Goal: Navigation & Orientation: Understand site structure

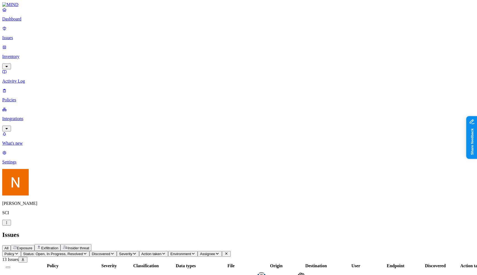
click at [41, 36] on p "Issues" at bounding box center [238, 37] width 472 height 5
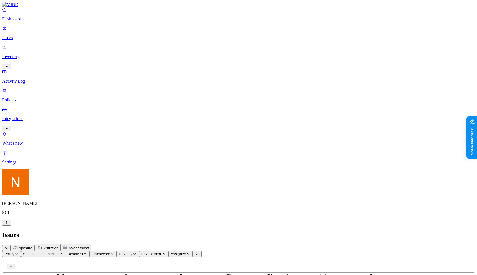
click at [42, 97] on p "Policies" at bounding box center [238, 99] width 472 height 5
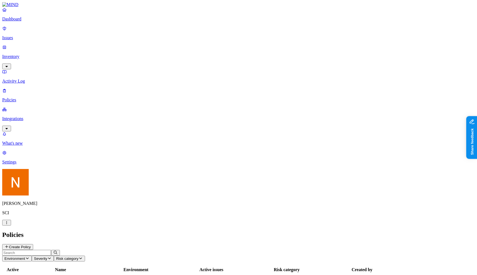
click at [47, 79] on p "Activity Log" at bounding box center [238, 81] width 472 height 5
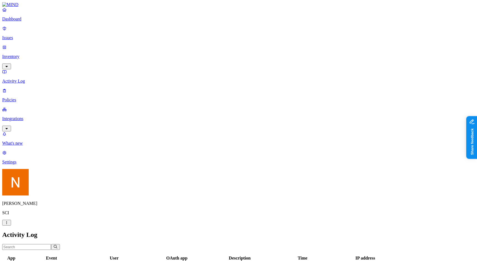
click at [41, 97] on p "Policies" at bounding box center [238, 99] width 472 height 5
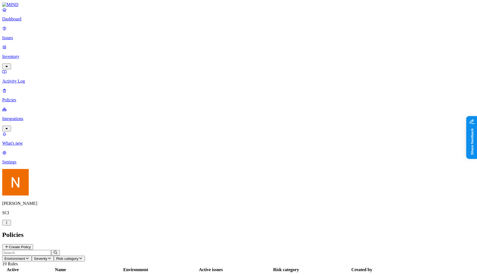
click at [36, 79] on nav "Dashboard Issues Inventory Activity Log Policies Integrations What's new 1 Sett…" at bounding box center [238, 85] width 472 height 157
click at [40, 116] on p "Integrations" at bounding box center [238, 118] width 472 height 5
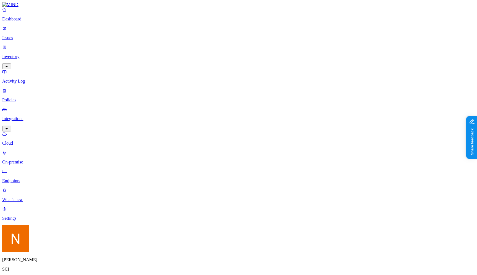
click at [27, 54] on p "Inventory" at bounding box center [238, 56] width 472 height 5
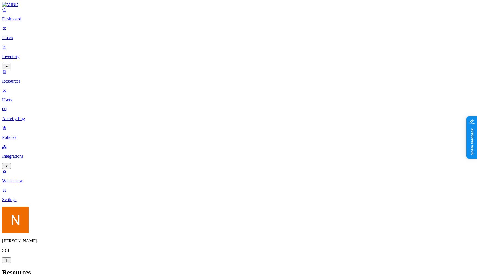
click at [32, 135] on p "Policies" at bounding box center [238, 137] width 472 height 5
